Goal: Navigation & Orientation: Find specific page/section

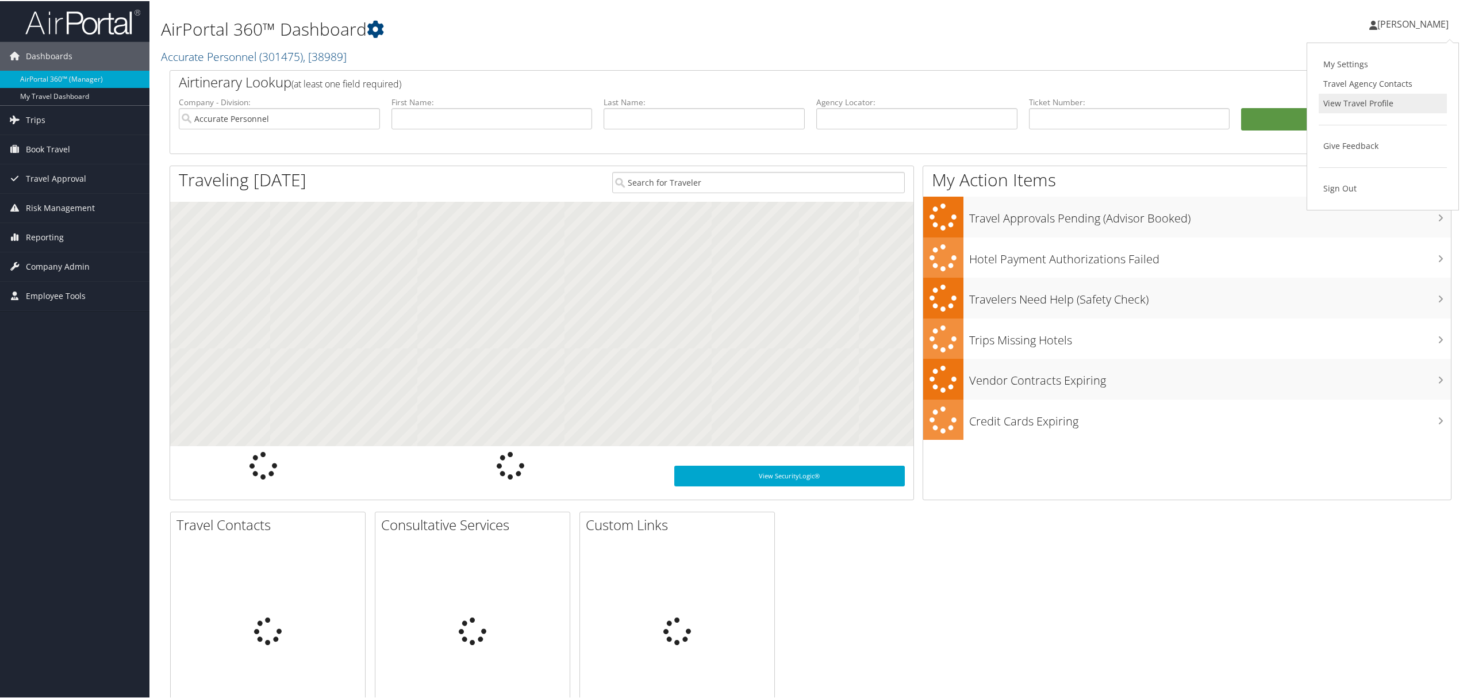
click at [1338, 99] on link "View Travel Profile" at bounding box center [1383, 103] width 128 height 20
